Goal: Check status: Check status

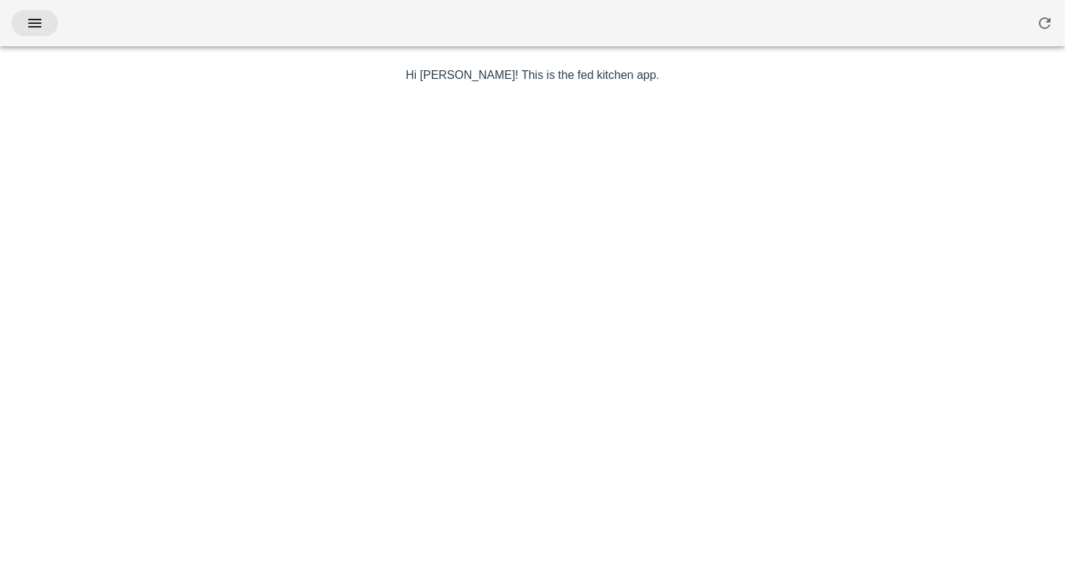
click at [22, 25] on button "button" at bounding box center [35, 23] width 46 height 26
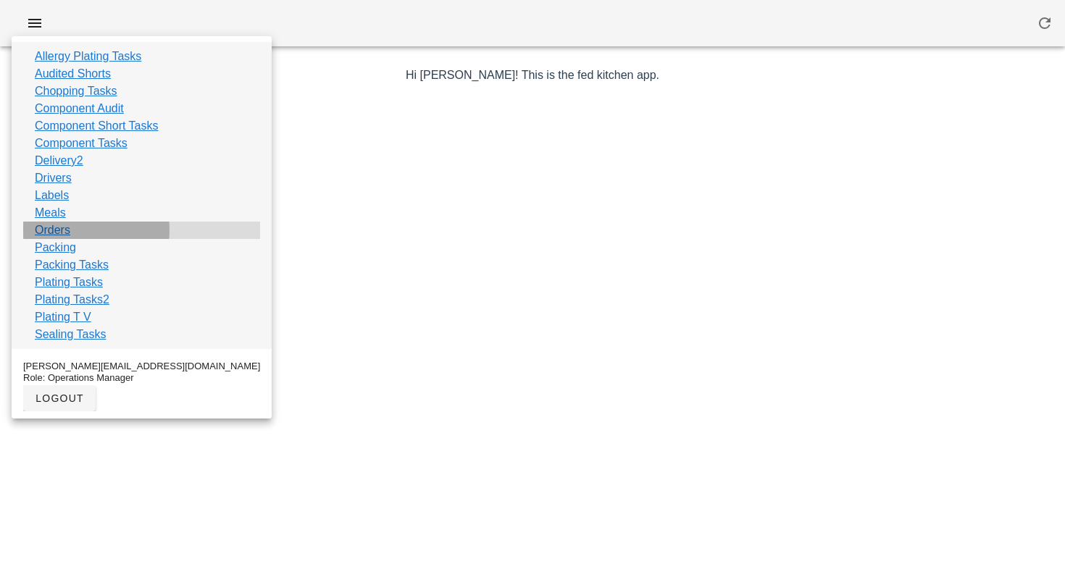
click at [44, 227] on link "Orders" at bounding box center [52, 230] width 35 height 17
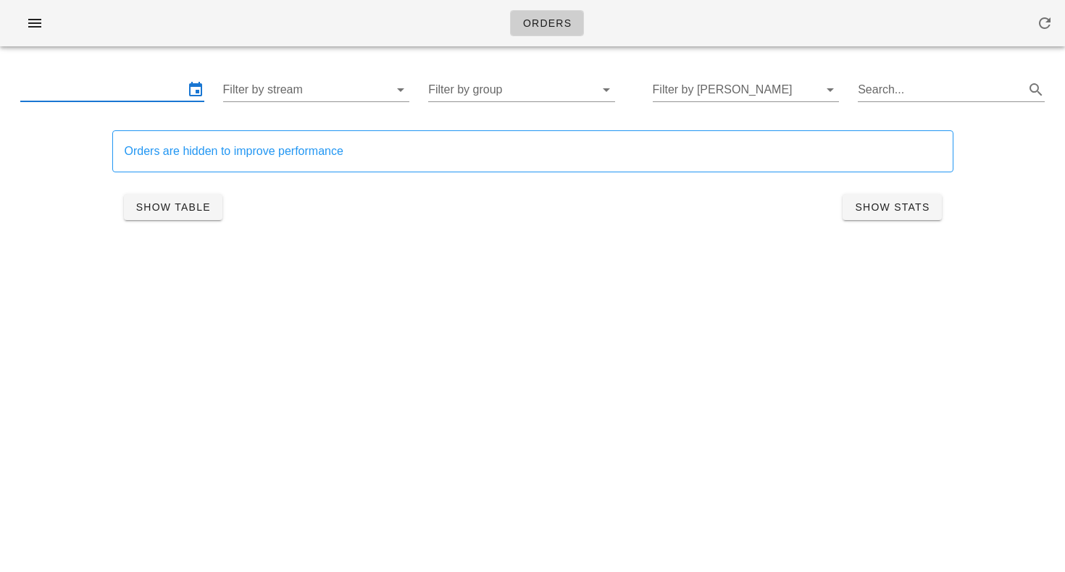
click at [149, 88] on input "text" at bounding box center [102, 89] width 164 height 23
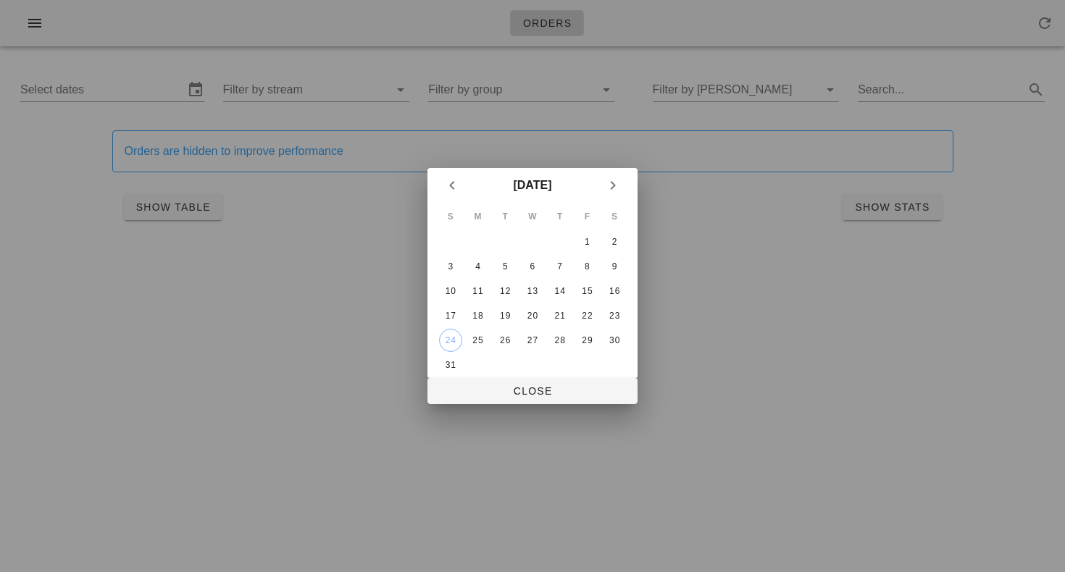
click at [133, 322] on div at bounding box center [532, 286] width 1065 height 572
click at [804, 298] on div at bounding box center [532, 286] width 1065 height 572
click at [498, 389] on span "Close" at bounding box center [532, 391] width 187 height 12
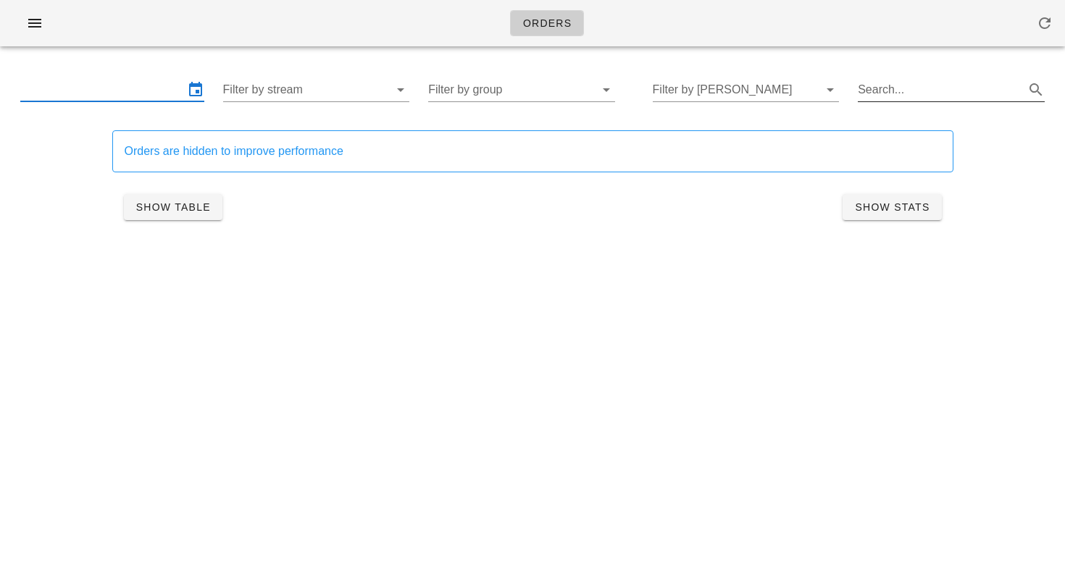
click at [901, 91] on input "Search..." at bounding box center [940, 89] width 164 height 23
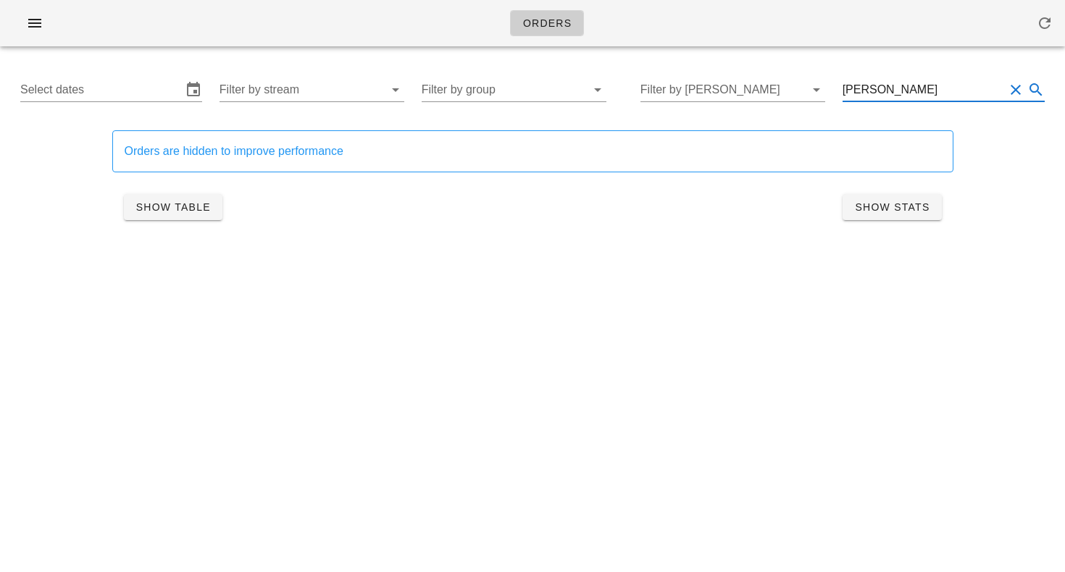
type input "[PERSON_NAME]"
click at [1037, 88] on icon at bounding box center [1035, 89] width 17 height 17
click at [185, 211] on span "Show Table" at bounding box center [172, 207] width 75 height 12
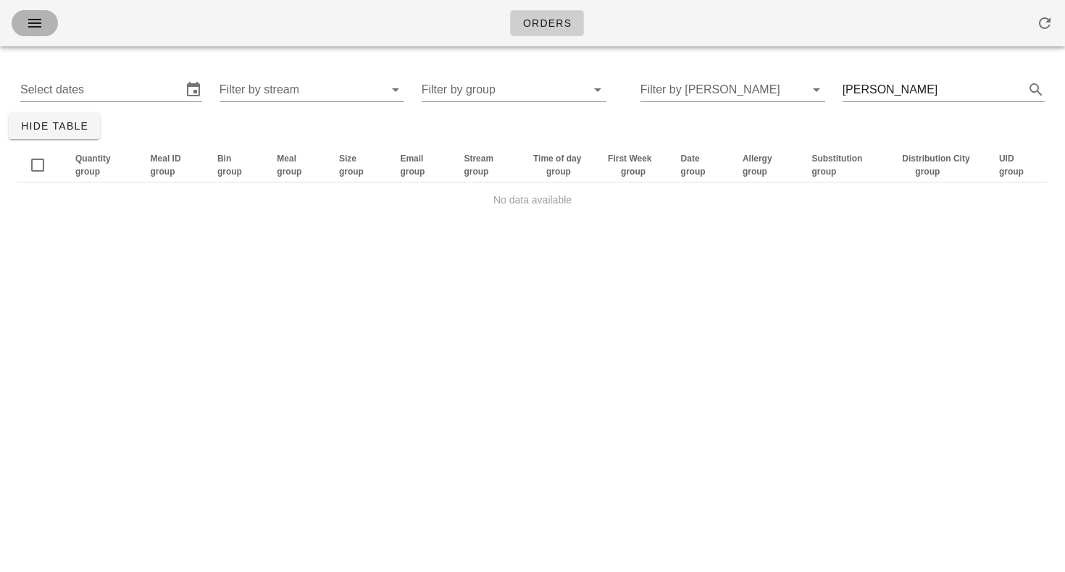
click at [28, 29] on icon "button" at bounding box center [34, 22] width 17 height 17
